Goal: Transaction & Acquisition: Purchase product/service

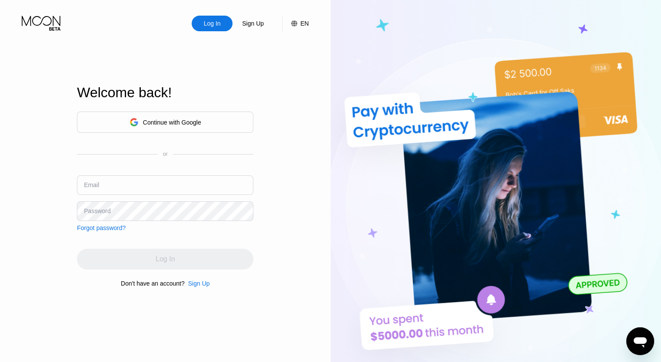
click at [183, 120] on div "Continue with Google" at bounding box center [172, 122] width 58 height 7
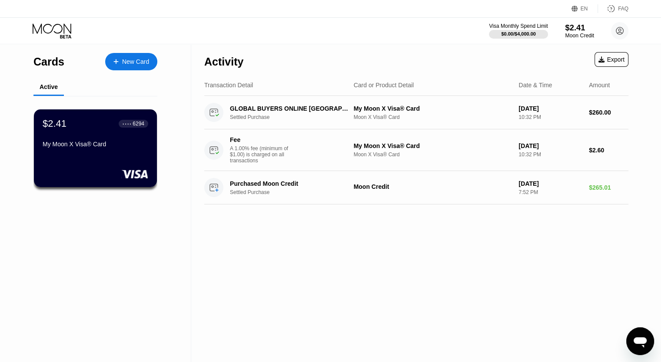
click at [576, 28] on div "$2.41" at bounding box center [579, 27] width 29 height 9
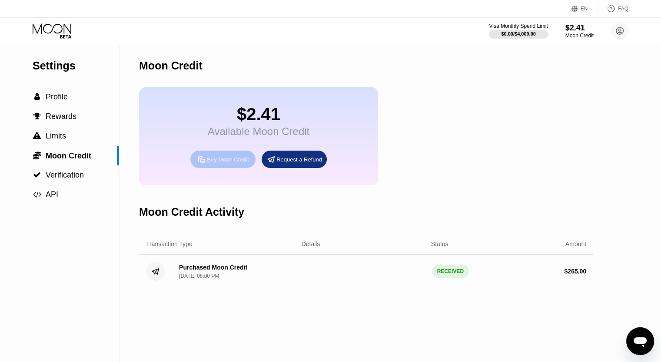
click at [233, 163] on div "Buy Moon Credit" at bounding box center [228, 159] width 42 height 7
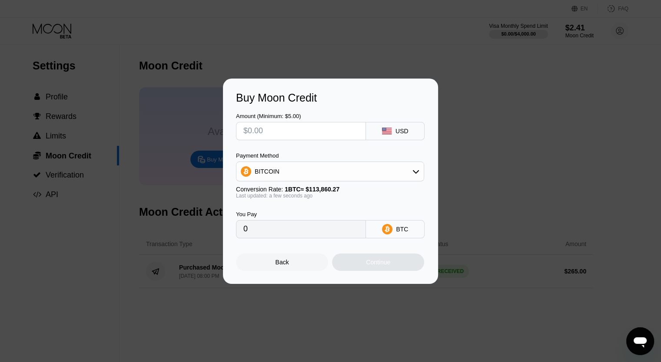
click at [415, 171] on icon at bounding box center [415, 171] width 7 height 7
click at [309, 218] on div "USDT on TRON" at bounding box center [335, 214] width 164 height 7
type input "0.00"
click at [317, 132] on input "text" at bounding box center [300, 131] width 115 height 17
type input "$5"
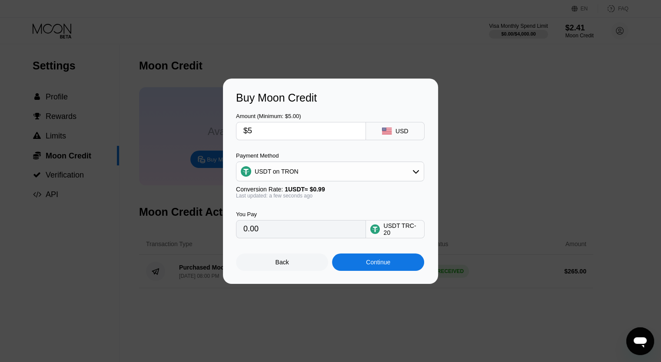
type input "5.05"
type input "$5"
click at [359, 204] on div "You Pay 5.05 USDT TRC-20" at bounding box center [330, 219] width 189 height 40
click at [379, 266] on div "Continue" at bounding box center [378, 262] width 24 height 7
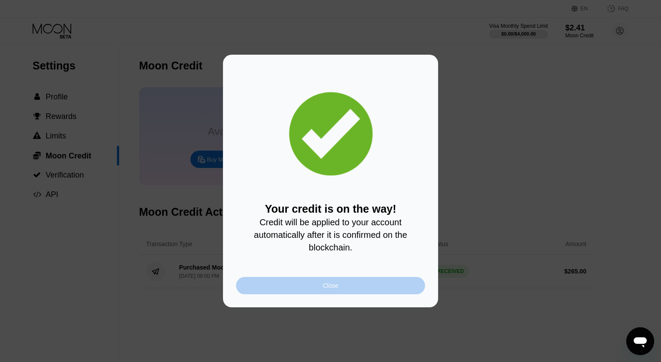
click at [335, 289] on div "Close" at bounding box center [331, 285] width 16 height 7
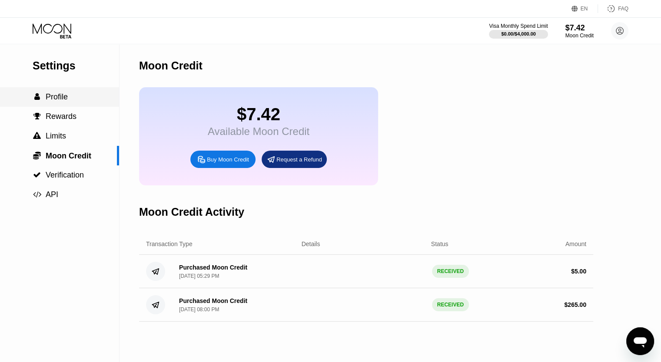
click at [56, 93] on div " Profile" at bounding box center [59, 97] width 119 height 20
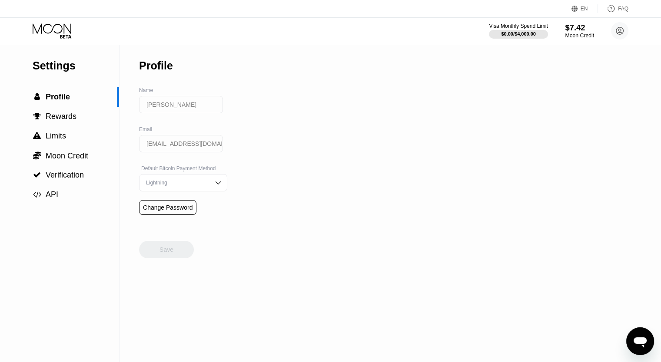
click at [580, 33] on div "Moon Credit" at bounding box center [579, 36] width 29 height 6
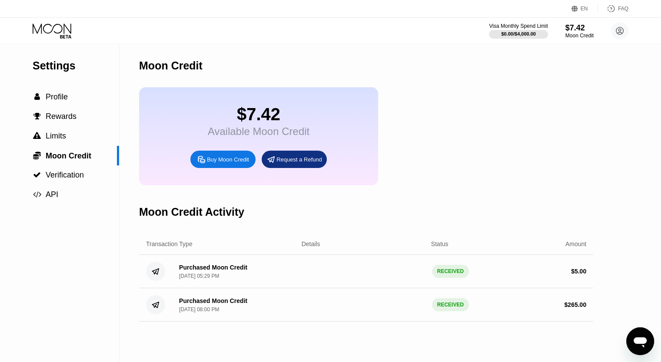
click at [59, 28] on icon at bounding box center [53, 30] width 40 height 15
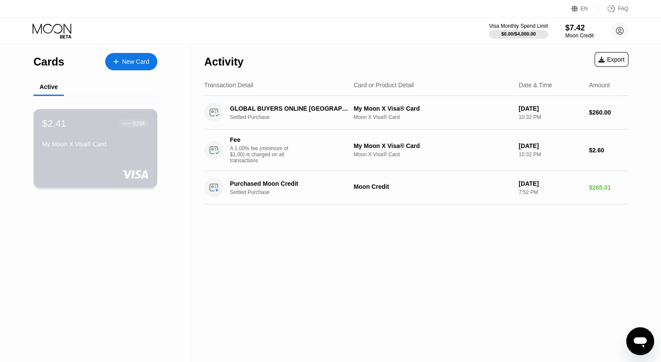
click at [102, 141] on div "$2.41 ● ● ● ● 6294 My Moon X Visa® Card" at bounding box center [95, 134] width 106 height 33
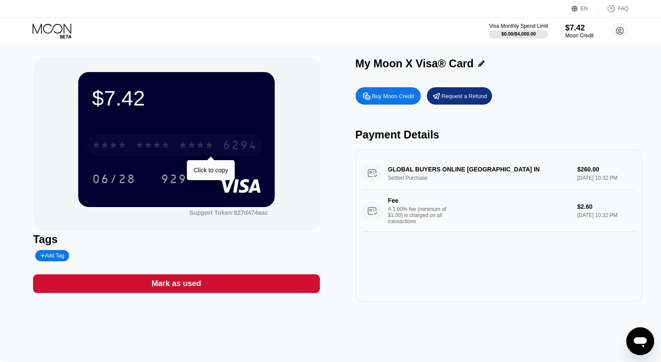
click at [212, 145] on div "* * * *" at bounding box center [196, 147] width 35 height 14
click at [187, 146] on div "2572" at bounding box center [196, 147] width 35 height 14
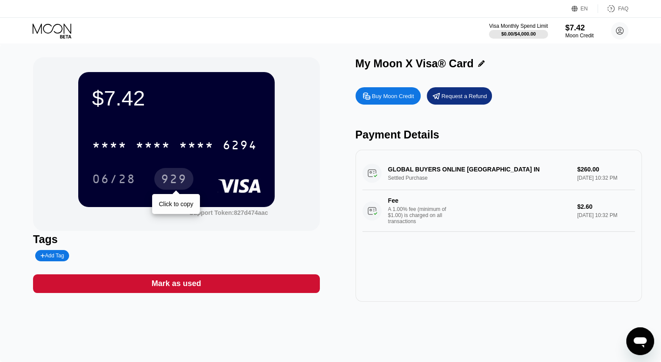
click at [177, 185] on div "929" at bounding box center [174, 180] width 26 height 14
